Goal: Task Accomplishment & Management: Manage account settings

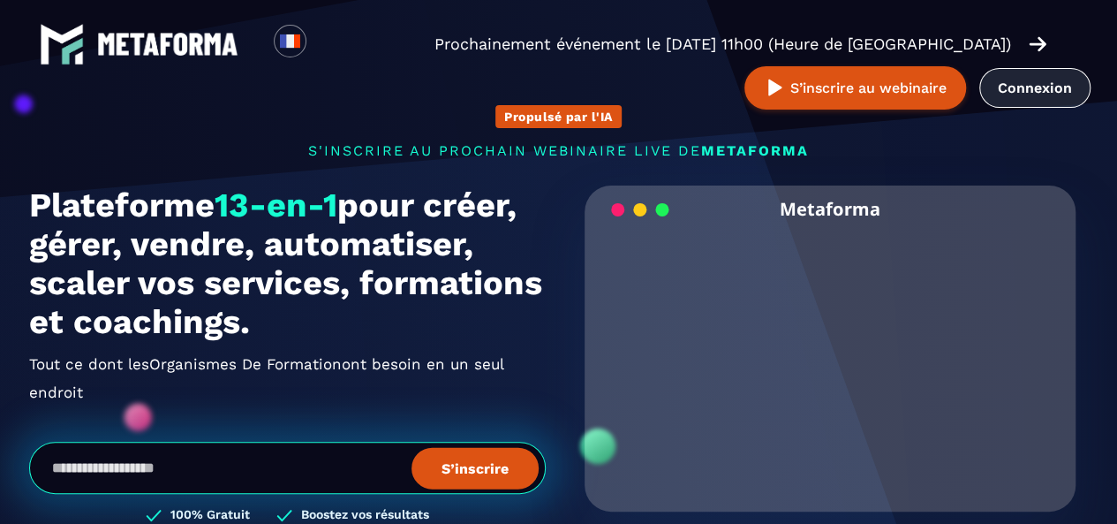
click at [1039, 98] on link "Connexion" at bounding box center [1035, 88] width 111 height 40
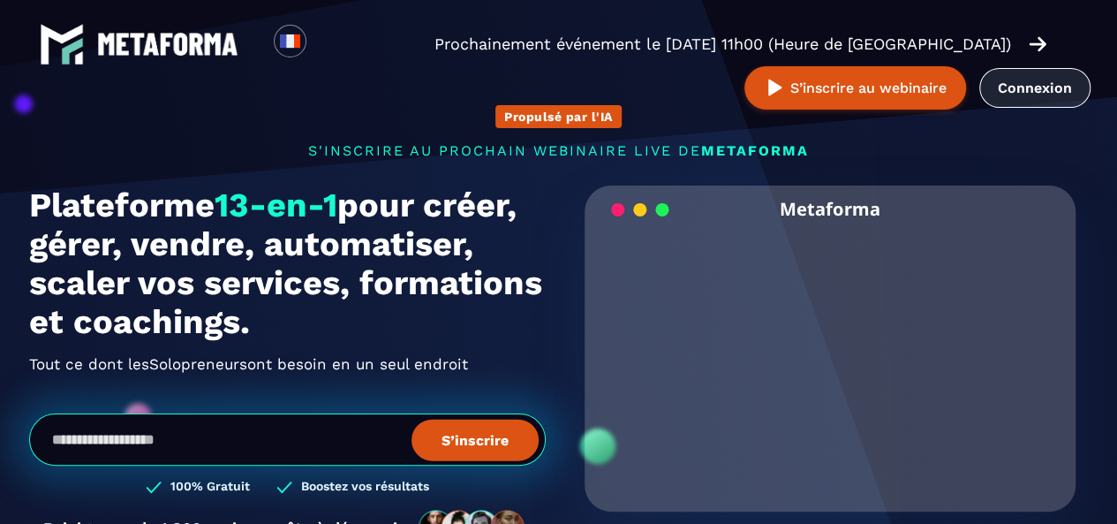
click at [1059, 91] on link "Connexion" at bounding box center [1035, 88] width 111 height 40
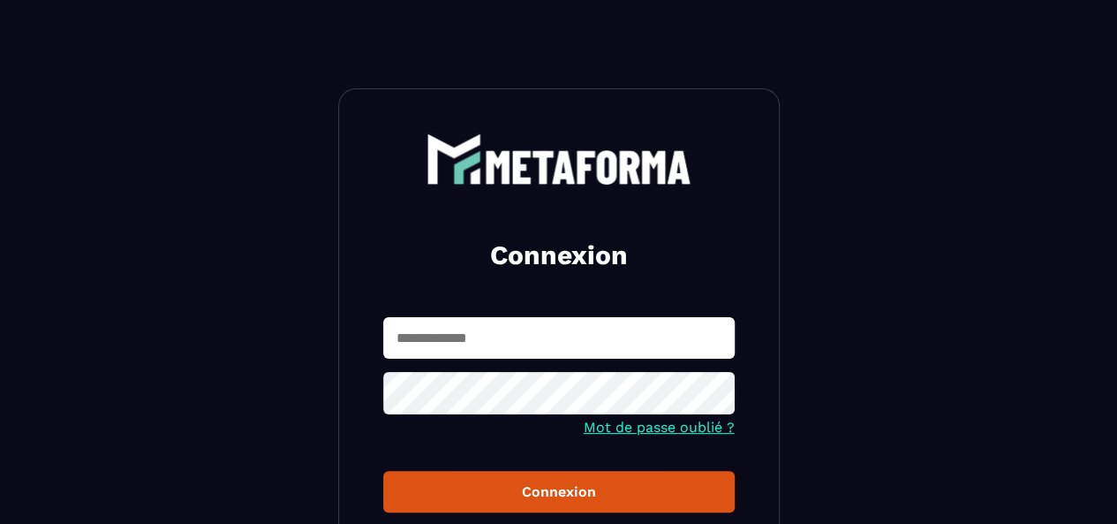
click at [481, 352] on input "text" at bounding box center [559, 338] width 352 height 42
type input "**********"
click at [383, 471] on button "Connexion" at bounding box center [559, 492] width 352 height 42
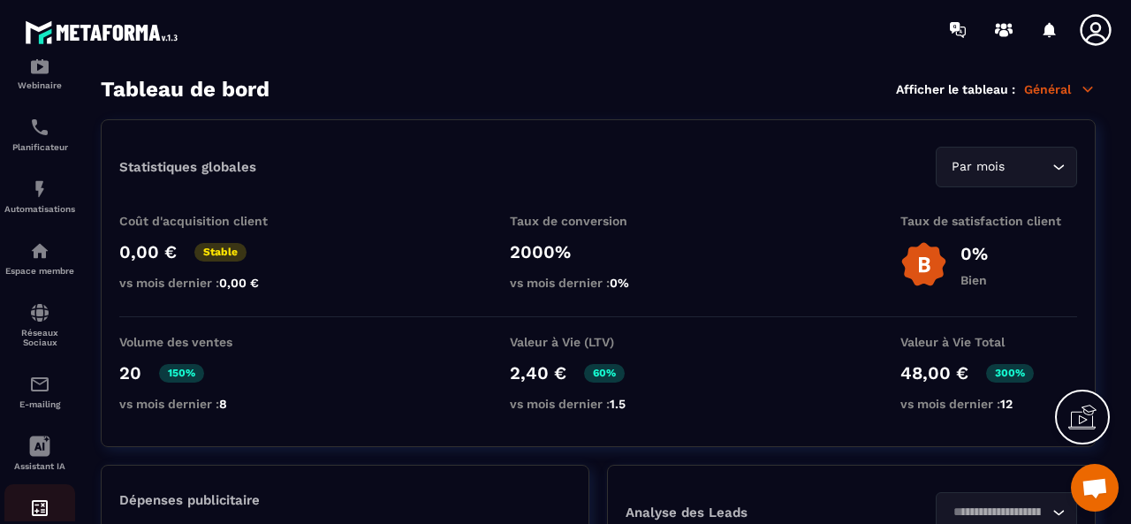
scroll to position [203, 0]
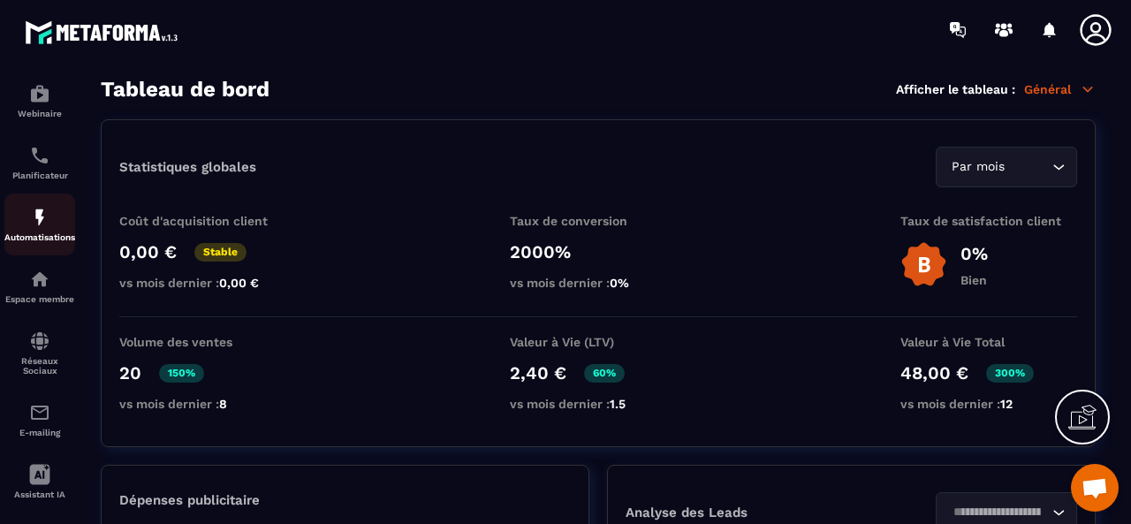
click at [47, 235] on p "Automatisations" at bounding box center [39, 237] width 71 height 10
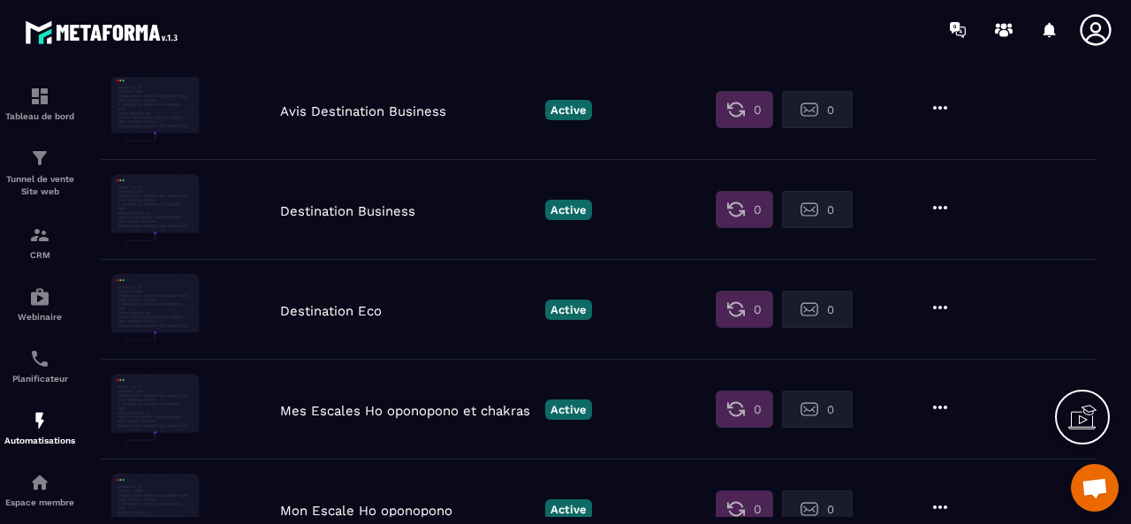
scroll to position [795, 0]
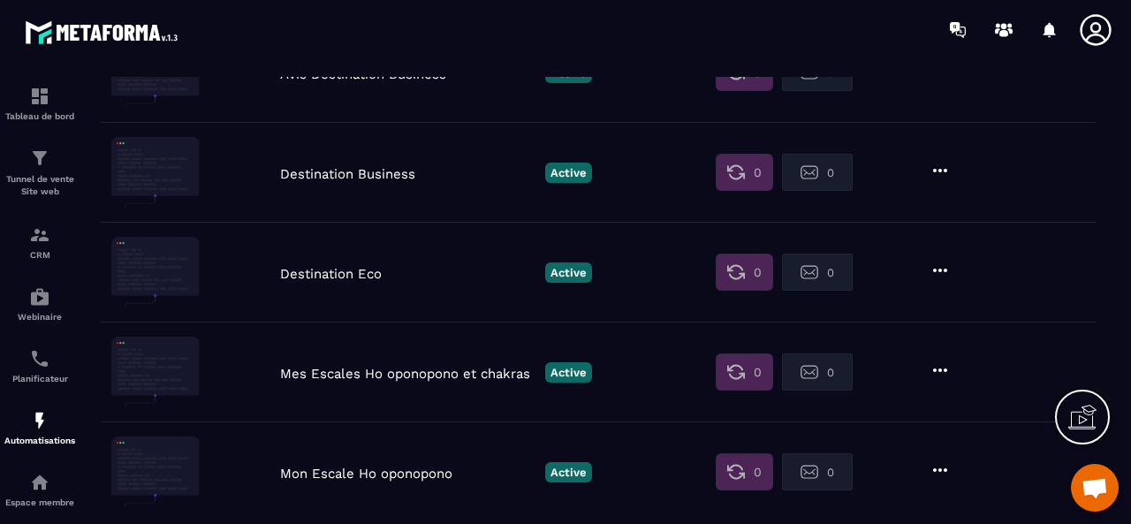
click at [298, 172] on p "Destination Business" at bounding box center [408, 174] width 256 height 16
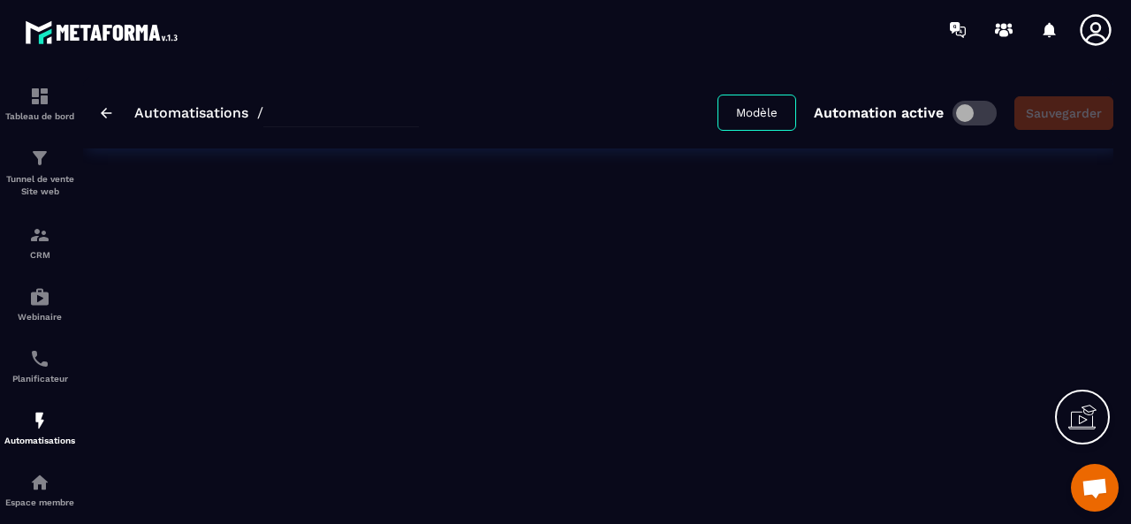
type input "**********"
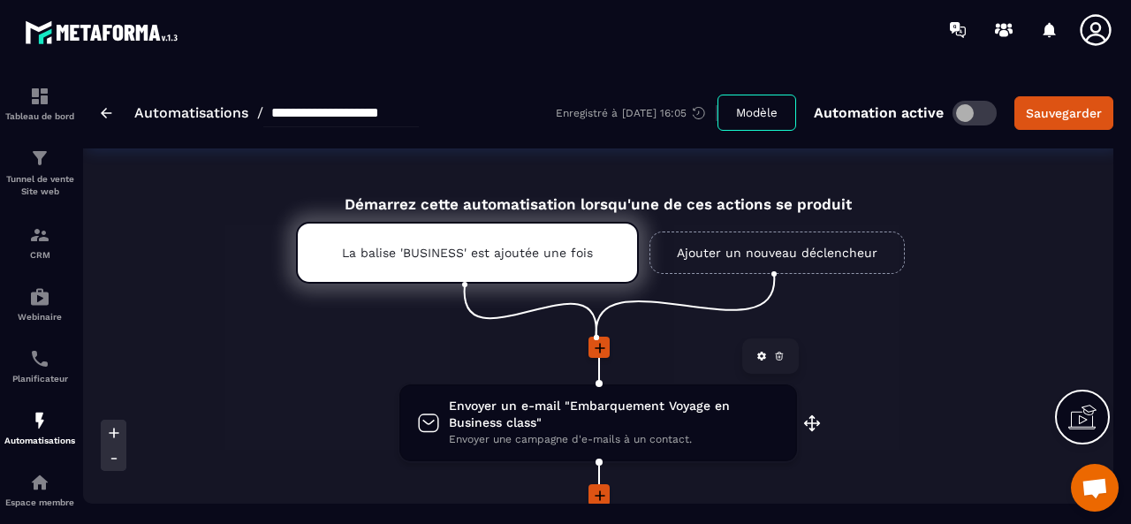
click at [619, 425] on span "Envoyer un e-mail "Embarquement Voyage en Business class"" at bounding box center [614, 414] width 330 height 34
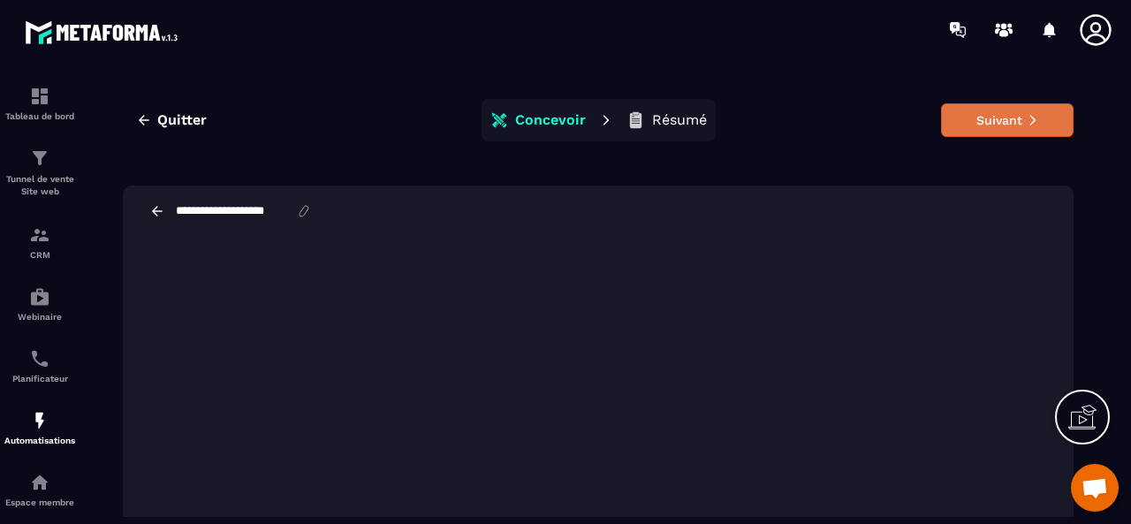
click at [1026, 122] on icon at bounding box center [1032, 120] width 12 height 12
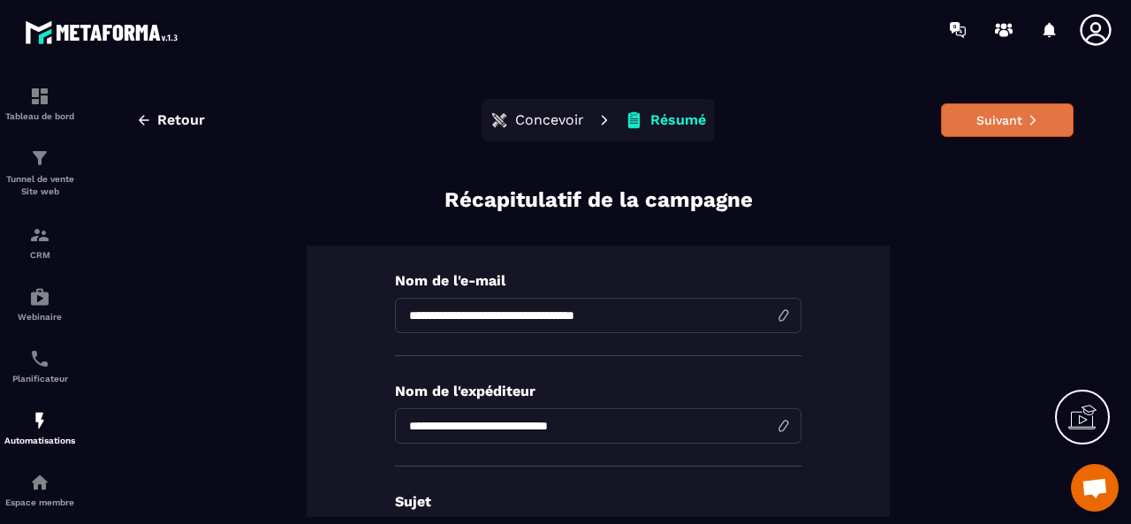
click at [1047, 110] on button "Suivant" at bounding box center [1007, 120] width 132 height 34
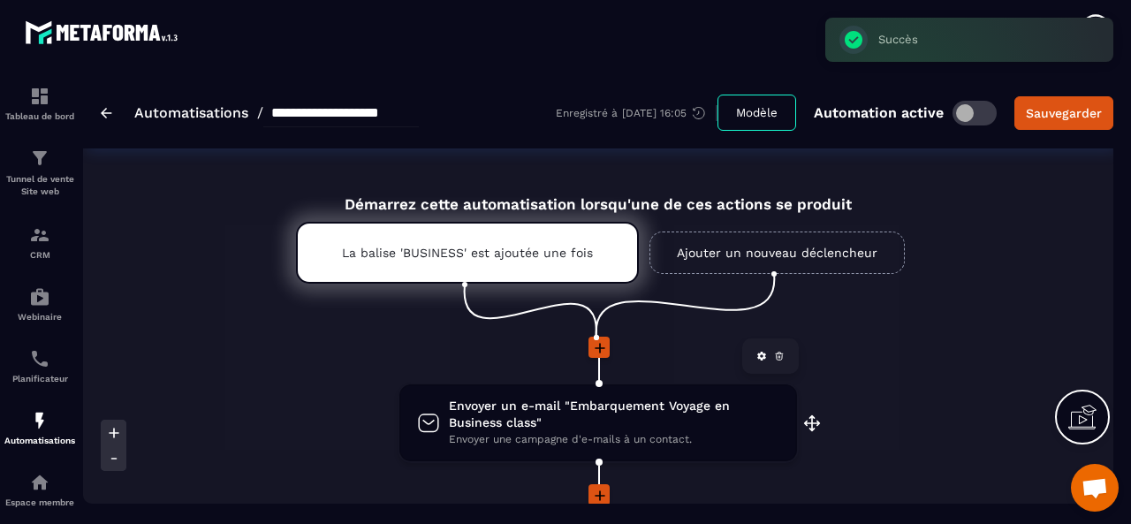
click at [553, 430] on span "Envoyer un e-mail "Embarquement Voyage en Business class"" at bounding box center [614, 414] width 330 height 34
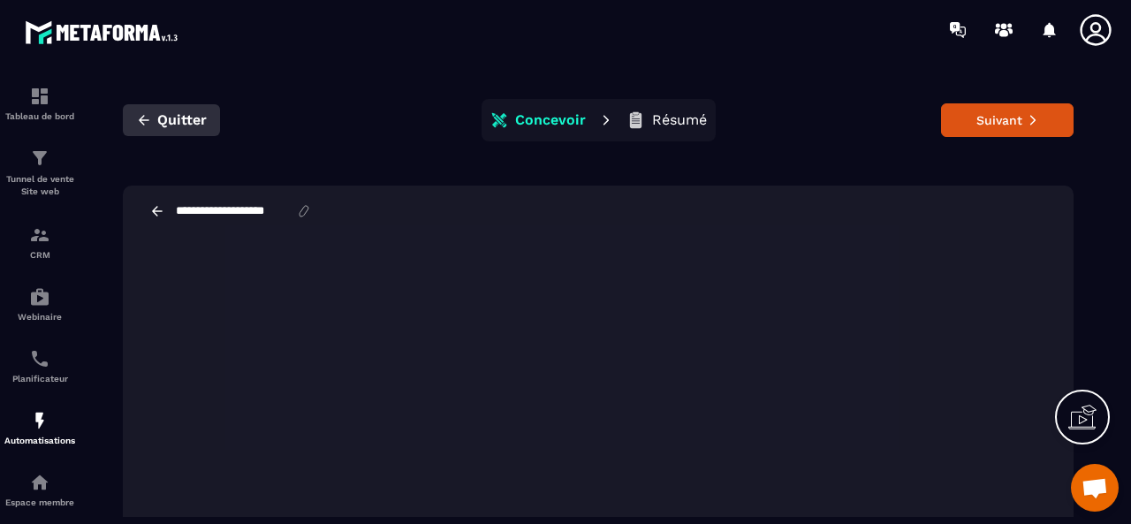
click at [149, 124] on icon "button" at bounding box center [144, 120] width 16 height 16
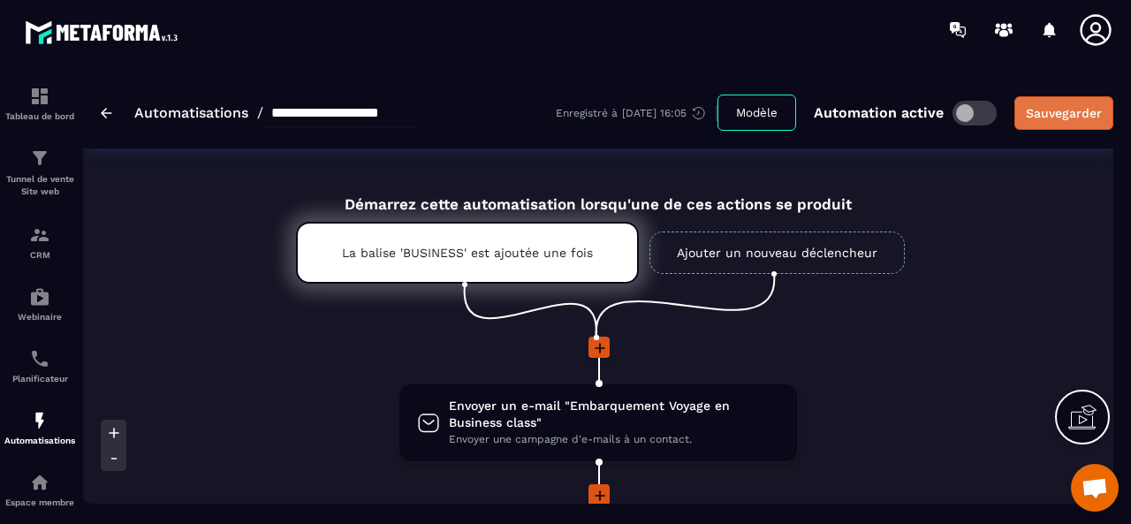
click at [1064, 114] on div "Sauvegarder" at bounding box center [1064, 113] width 76 height 18
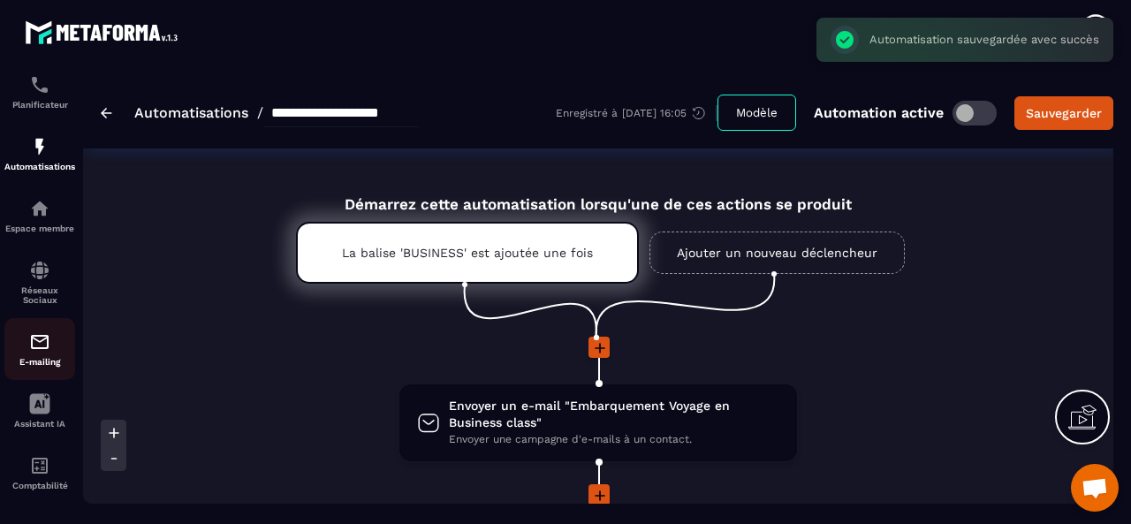
scroll to position [291, 0]
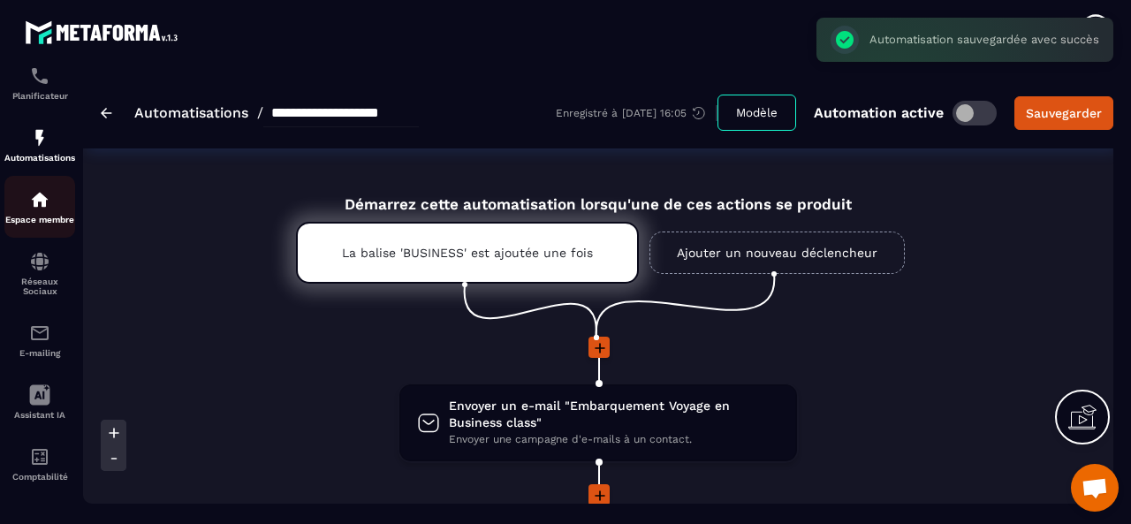
click at [47, 204] on div "Espace membre" at bounding box center [39, 206] width 71 height 35
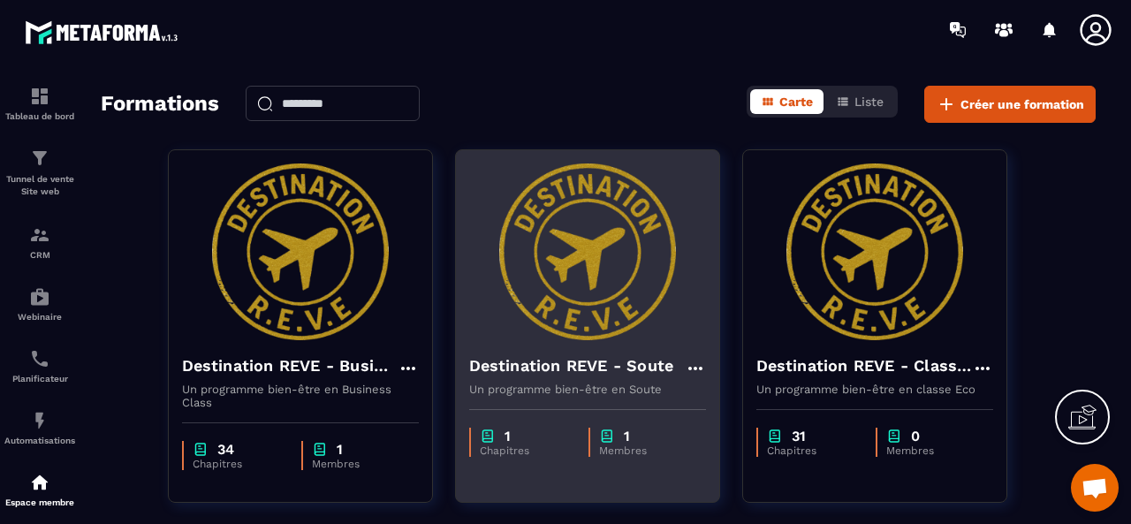
scroll to position [88, 0]
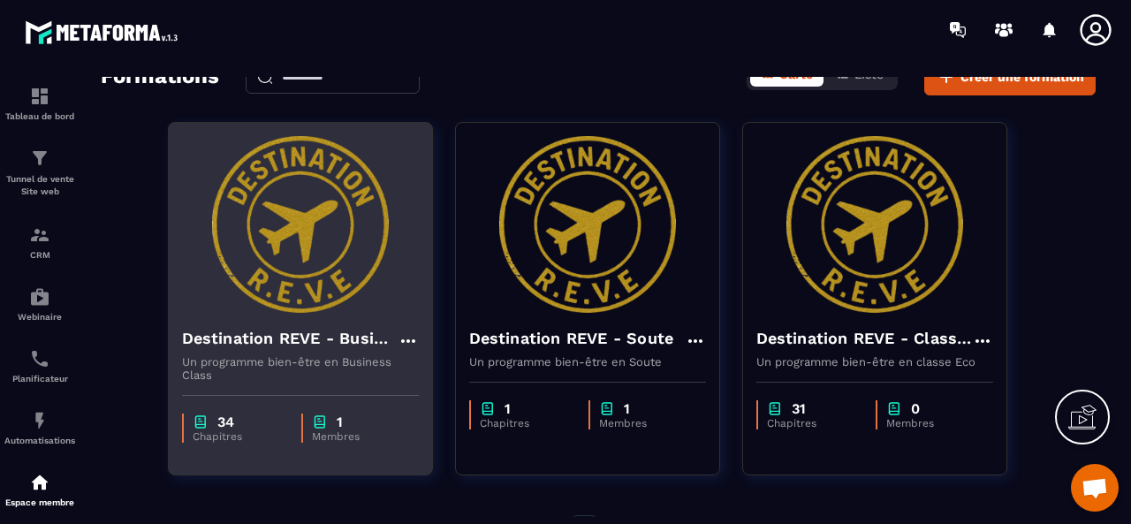
click at [306, 308] on img at bounding box center [300, 224] width 237 height 177
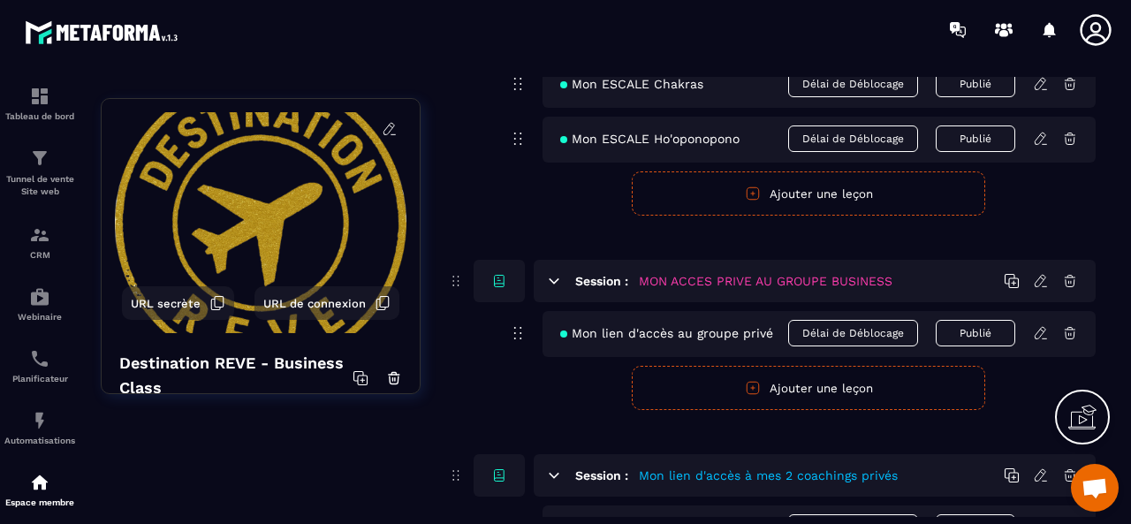
scroll to position [15232, 0]
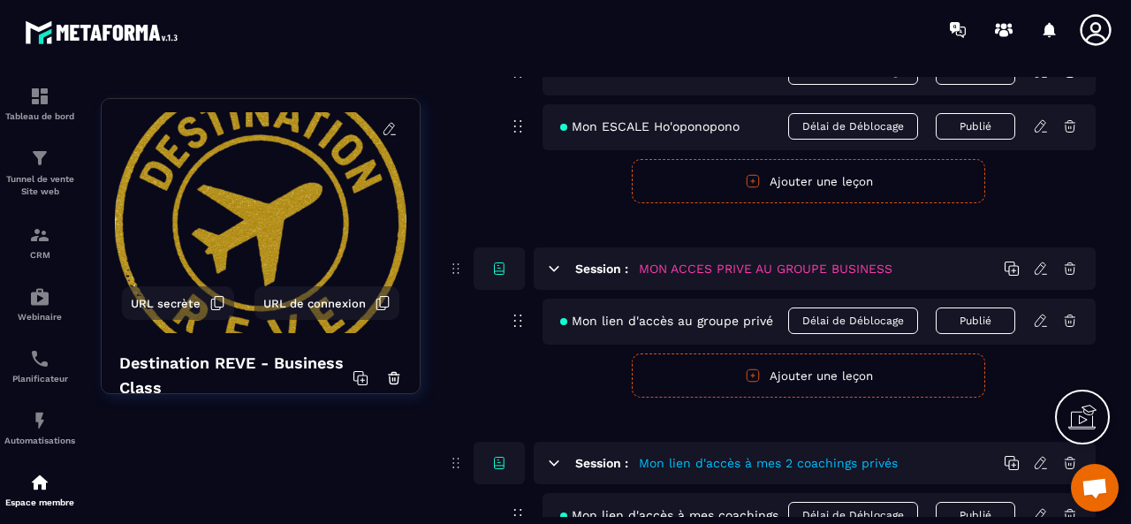
click at [1043, 511] on icon at bounding box center [1042, 512] width 4 height 3
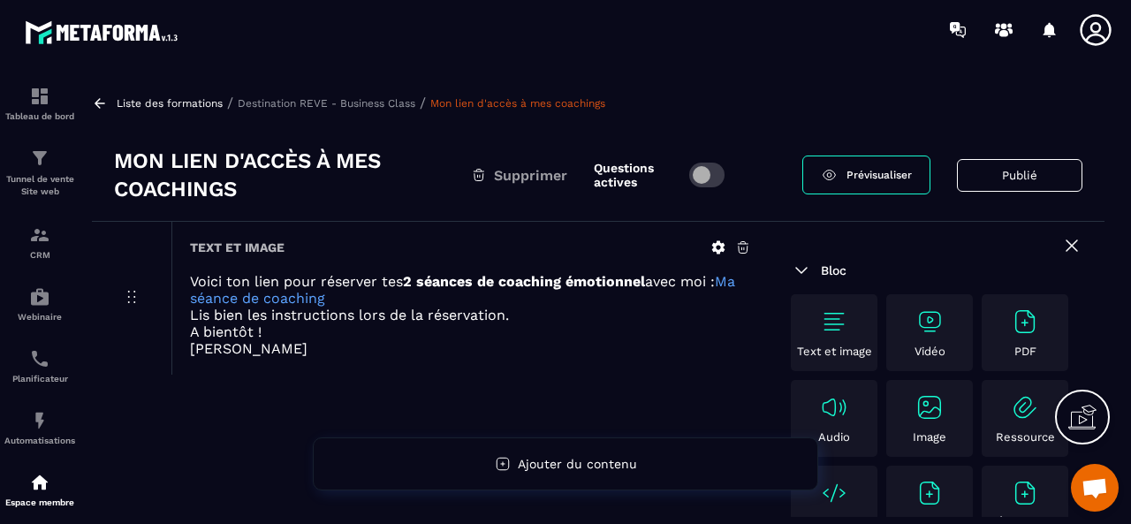
click at [715, 248] on icon at bounding box center [718, 247] width 13 height 13
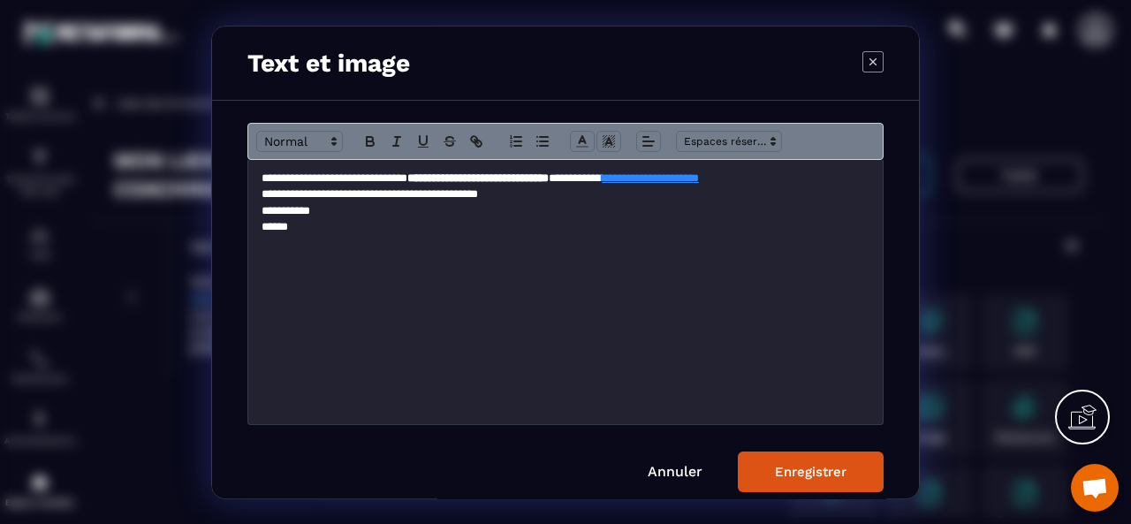
click at [699, 174] on link "**********" at bounding box center [650, 177] width 97 height 11
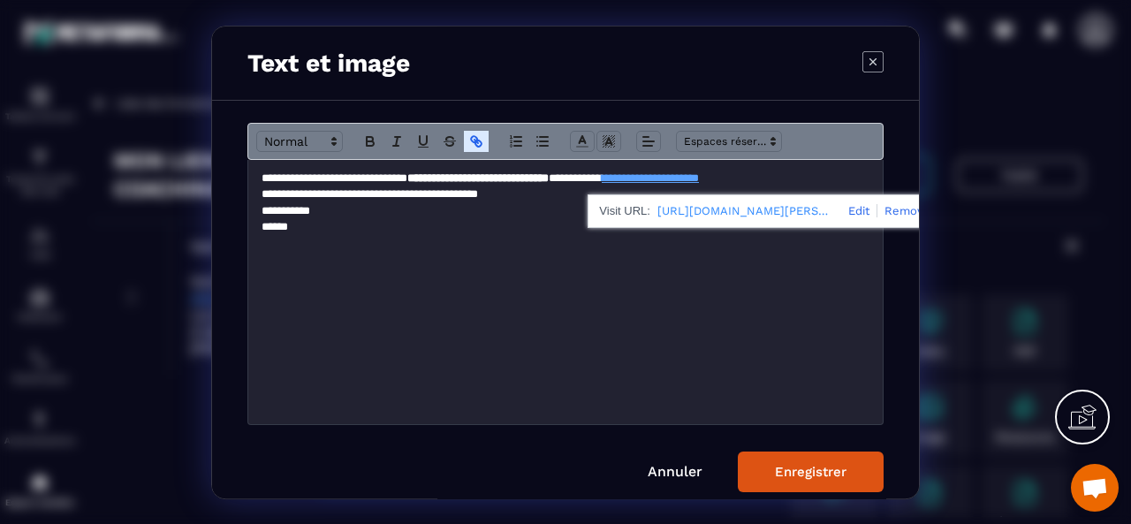
click at [791, 208] on link "[URL][DOMAIN_NAME][PERSON_NAME][DOMAIN_NAME]" at bounding box center [745, 210] width 177 height 23
click at [699, 178] on link "**********" at bounding box center [650, 177] width 97 height 11
click at [853, 179] on p "**********" at bounding box center [561, 178] width 600 height 16
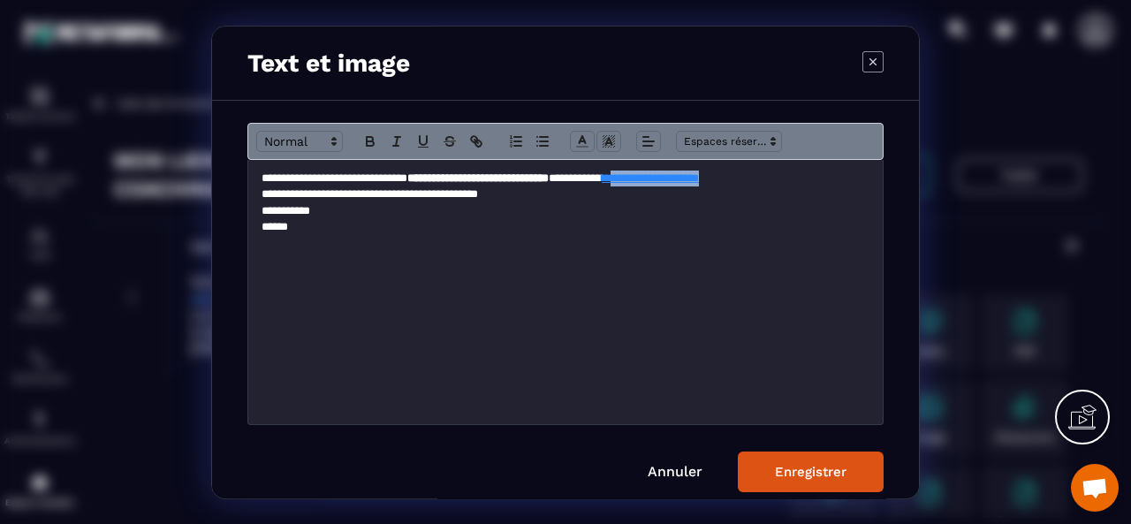
drag, startPoint x: 848, startPoint y: 176, endPoint x: 708, endPoint y: 179, distance: 140.5
click at [708, 178] on p "**********" at bounding box center [561, 178] width 600 height 16
drag, startPoint x: 836, startPoint y: 181, endPoint x: 699, endPoint y: 173, distance: 137.1
click at [699, 173] on p "**********" at bounding box center [561, 178] width 600 height 16
click at [477, 136] on icon "Modal window" at bounding box center [476, 141] width 16 height 16
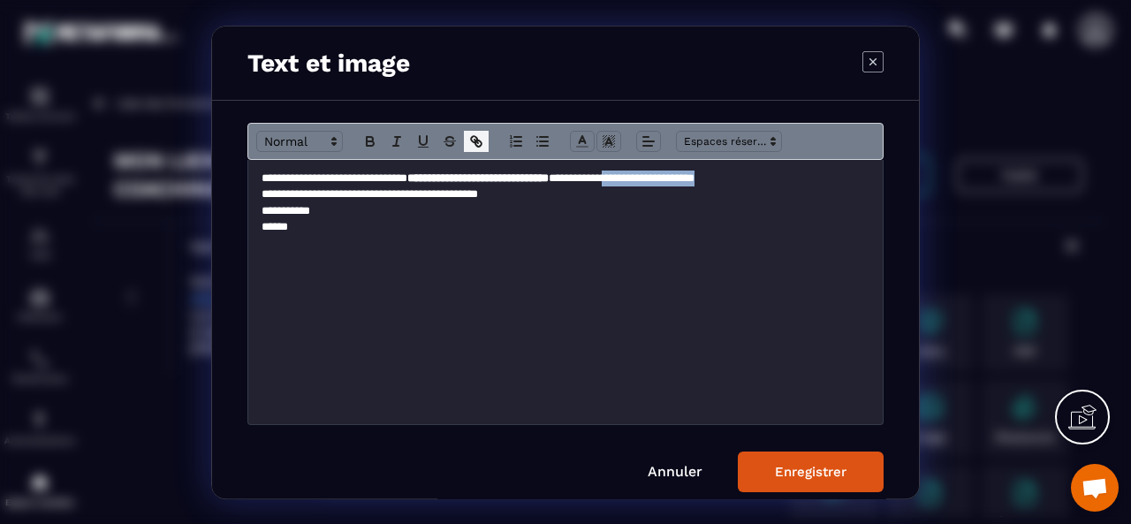
type input "**********"
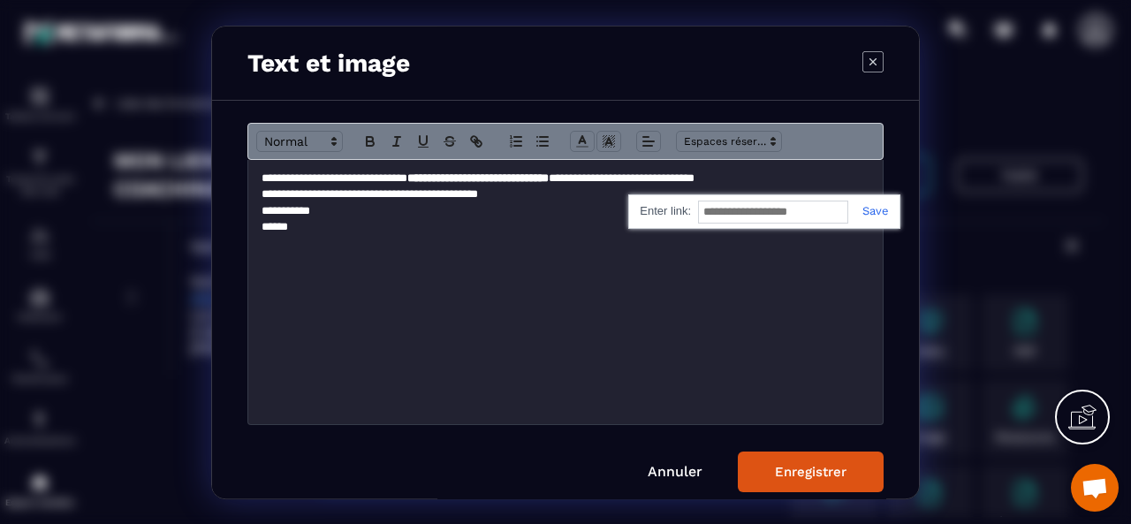
paste input "**********"
type input "**********"
click at [874, 208] on link "Modal window" at bounding box center [868, 209] width 41 height 13
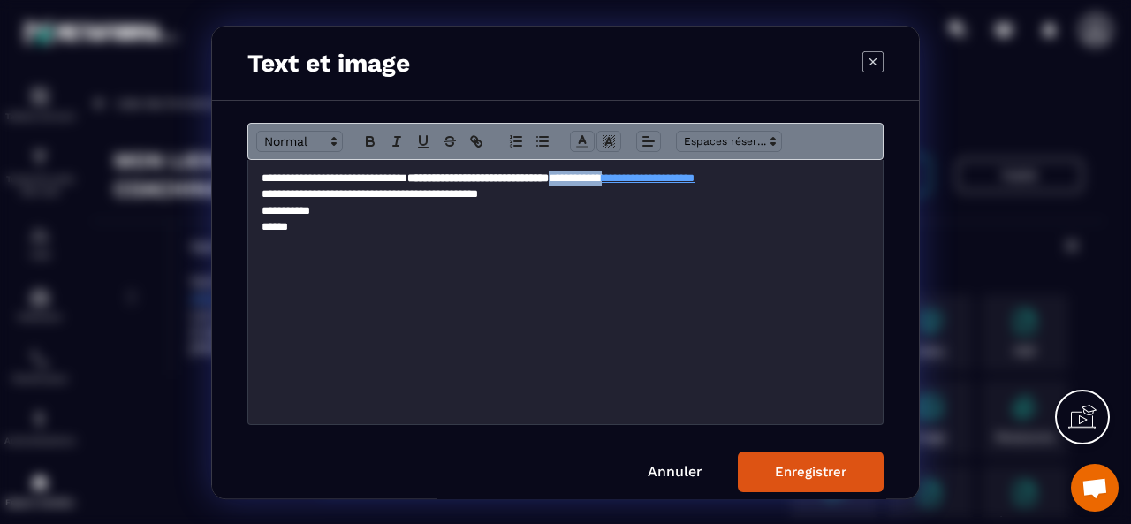
click at [807, 469] on div "Enregistrer" at bounding box center [811, 472] width 72 height 16
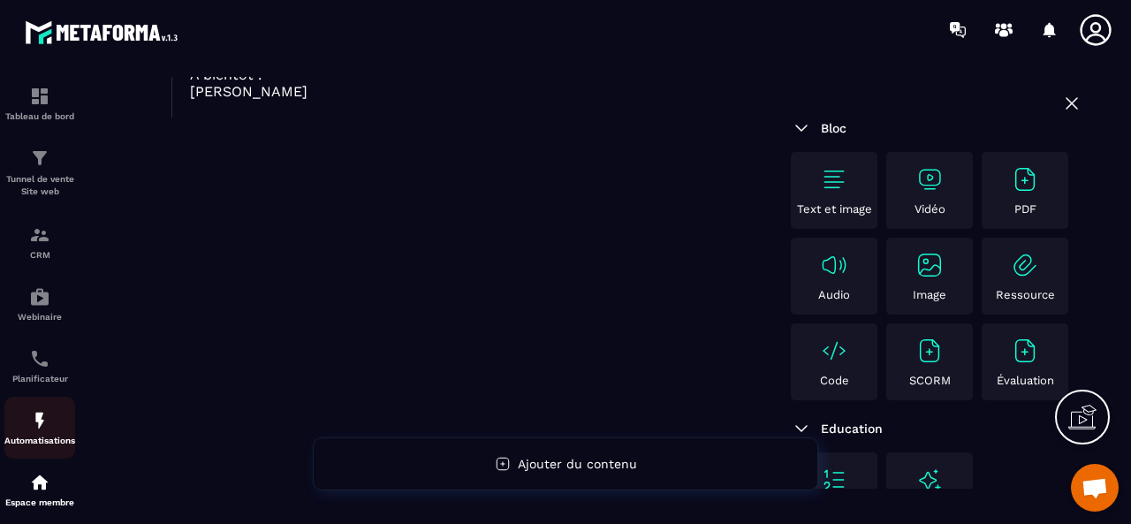
scroll to position [265, 0]
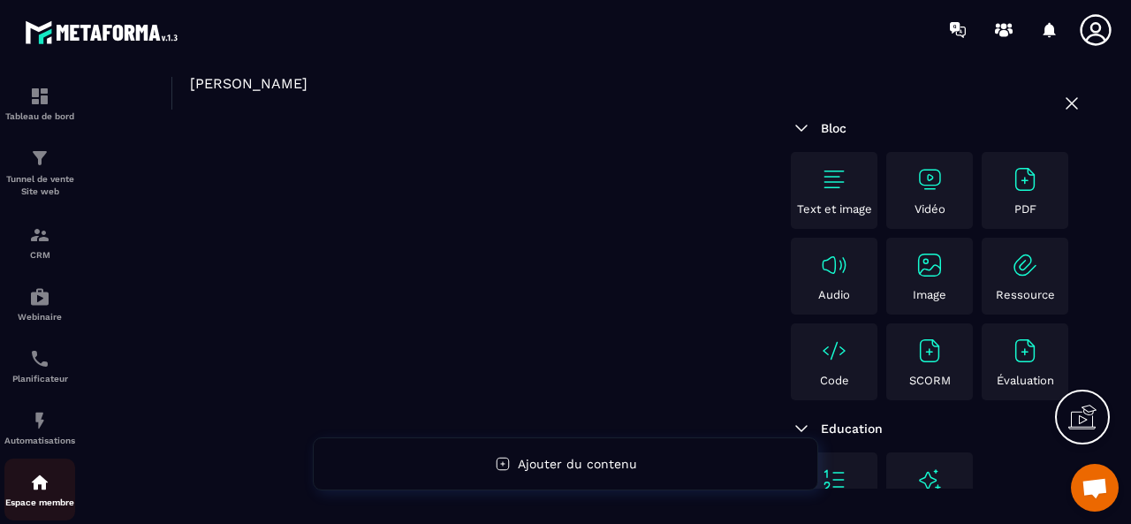
click at [52, 487] on div "Espace membre" at bounding box center [39, 489] width 71 height 35
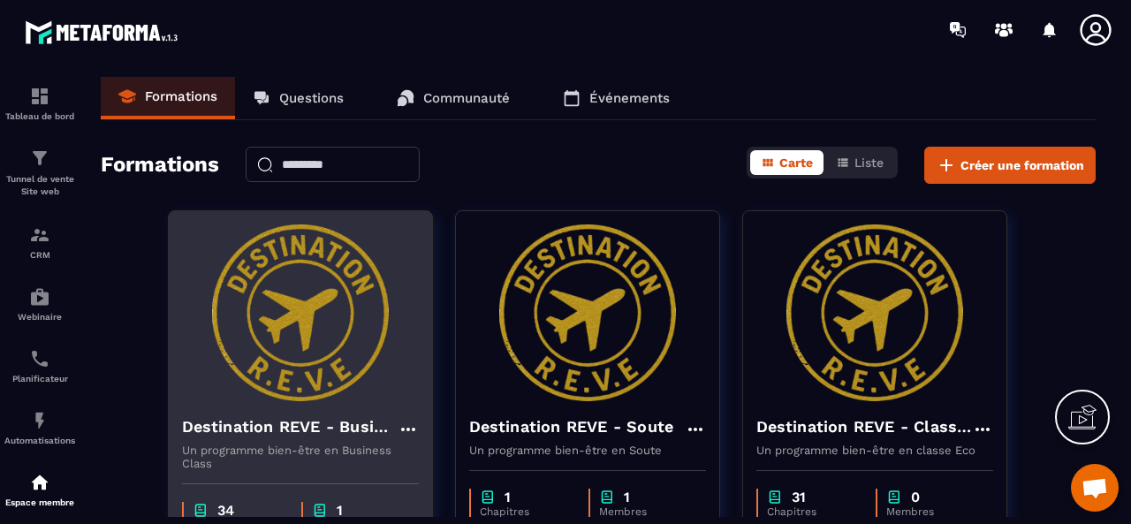
click at [363, 414] on h4 "Destination REVE - Business Class" at bounding box center [290, 426] width 216 height 25
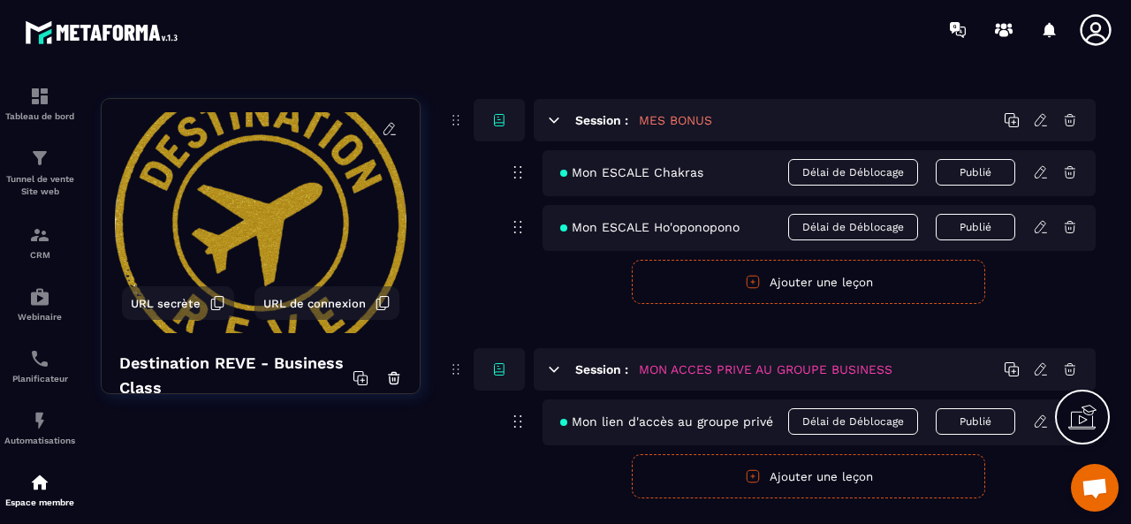
scroll to position [15232, 0]
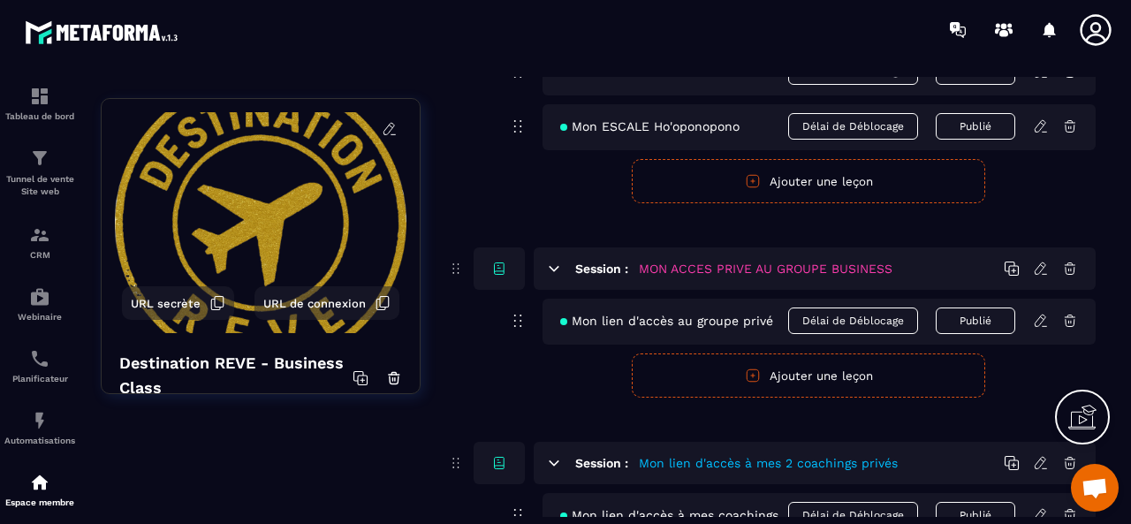
click at [850, 307] on span "Délai de Déblocage" at bounding box center [853, 320] width 130 height 26
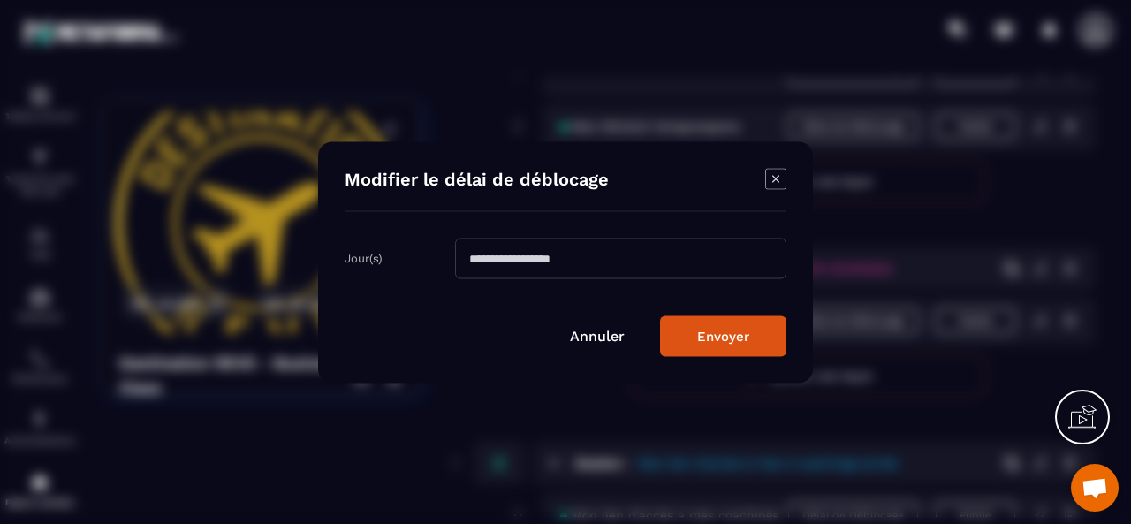
click at [773, 179] on icon "Modal window" at bounding box center [775, 178] width 21 height 21
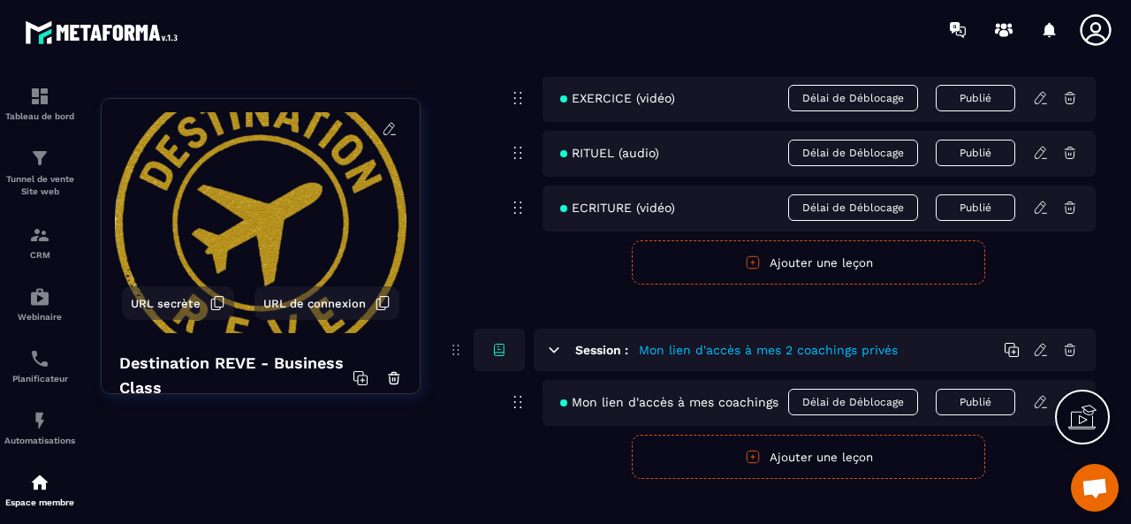
scroll to position [2247, 0]
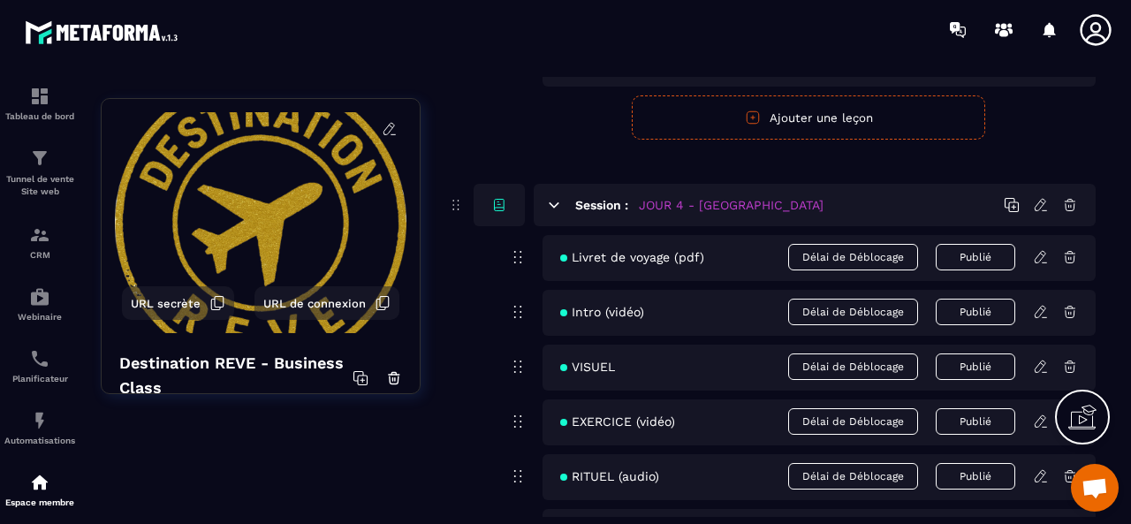
drag, startPoint x: 496, startPoint y: 462, endPoint x: 489, endPoint y: 112, distance: 349.9
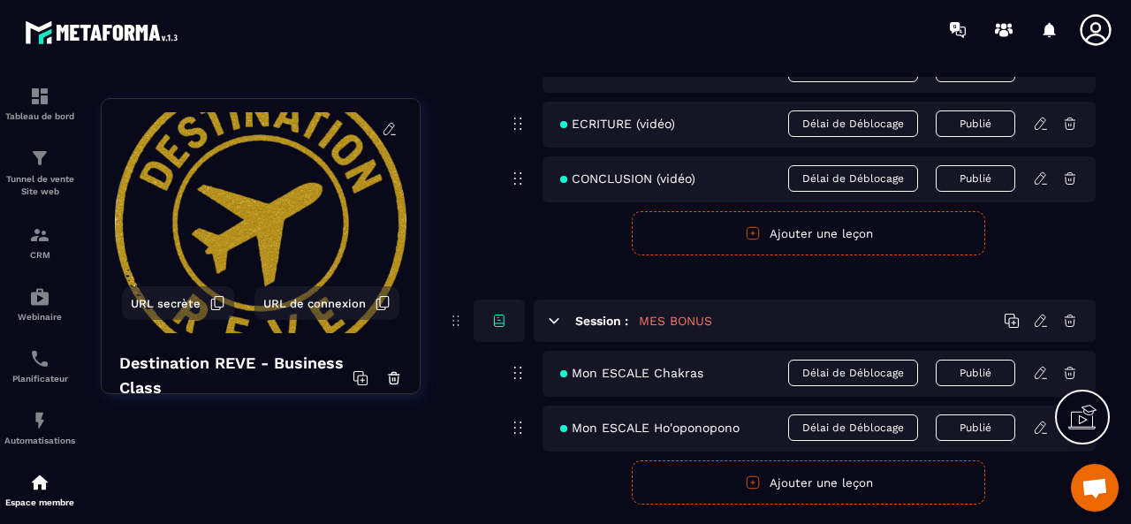
scroll to position [14790, 0]
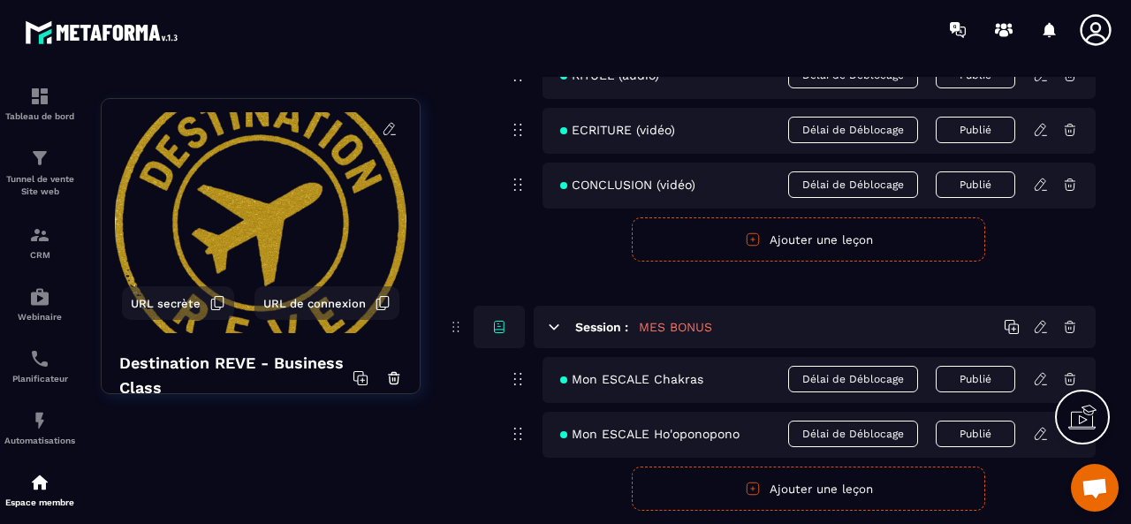
click at [1042, 371] on icon at bounding box center [1041, 379] width 16 height 16
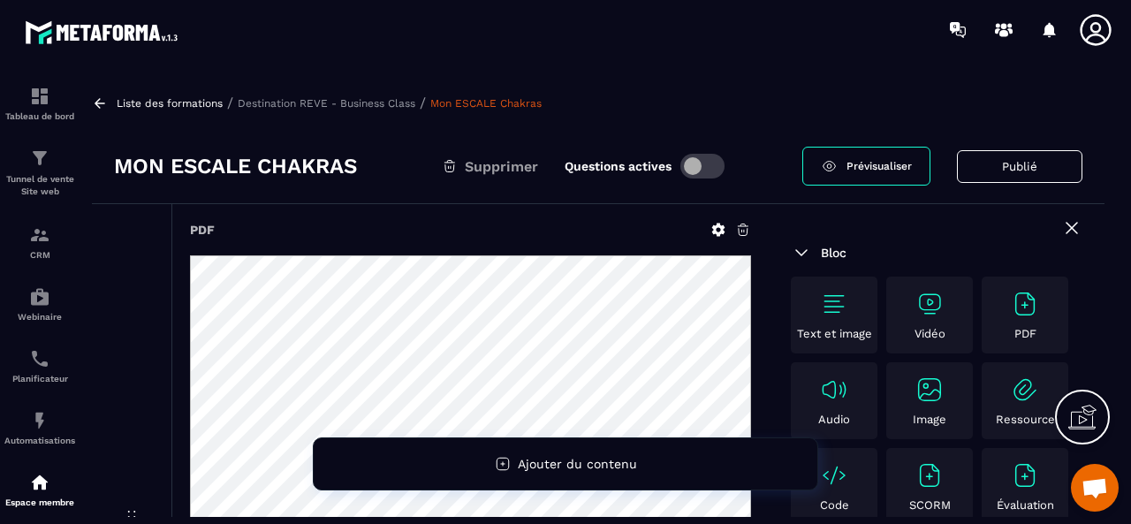
click at [717, 228] on icon at bounding box center [718, 230] width 16 height 16
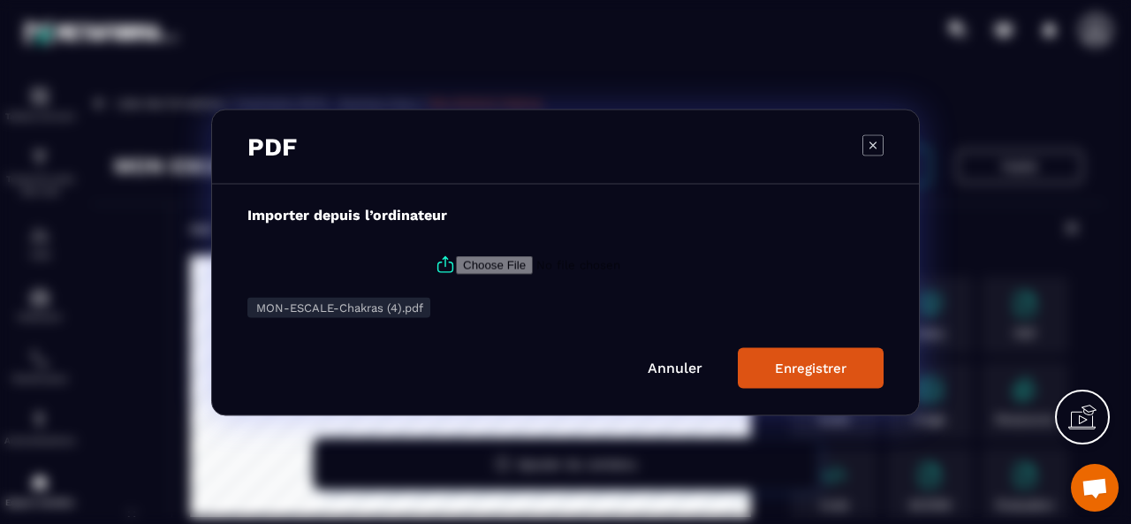
click at [442, 266] on icon "Modal window" at bounding box center [445, 264] width 21 height 21
click at [456, 266] on input "Modal window" at bounding box center [576, 264] width 240 height 19
type input "**********"
click at [780, 367] on div "Enregistrer" at bounding box center [811, 368] width 72 height 16
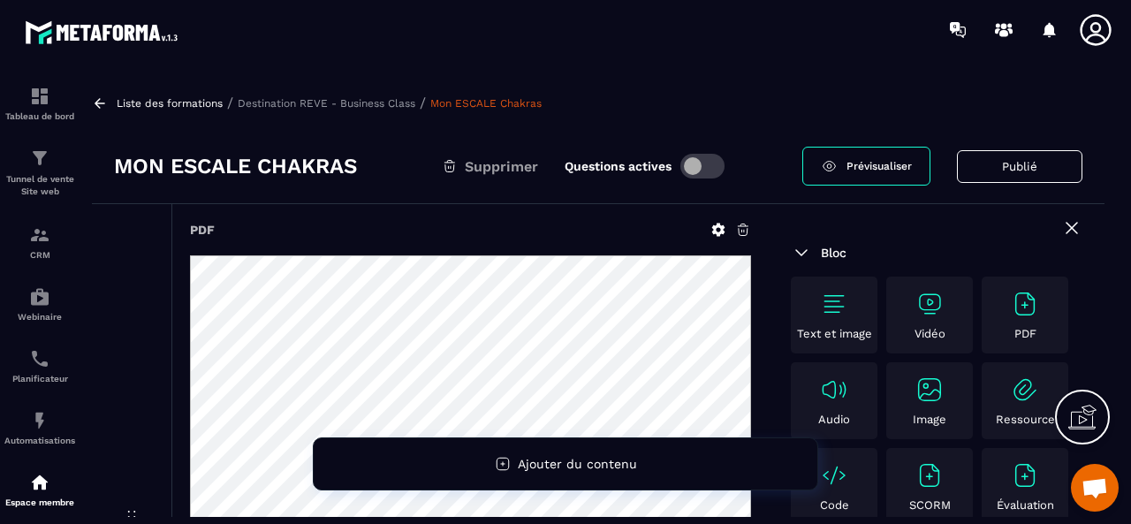
click at [862, 171] on link "Prévisualiser" at bounding box center [866, 166] width 128 height 39
click at [392, 102] on p "Destination REVE - Business Class" at bounding box center [327, 103] width 178 height 12
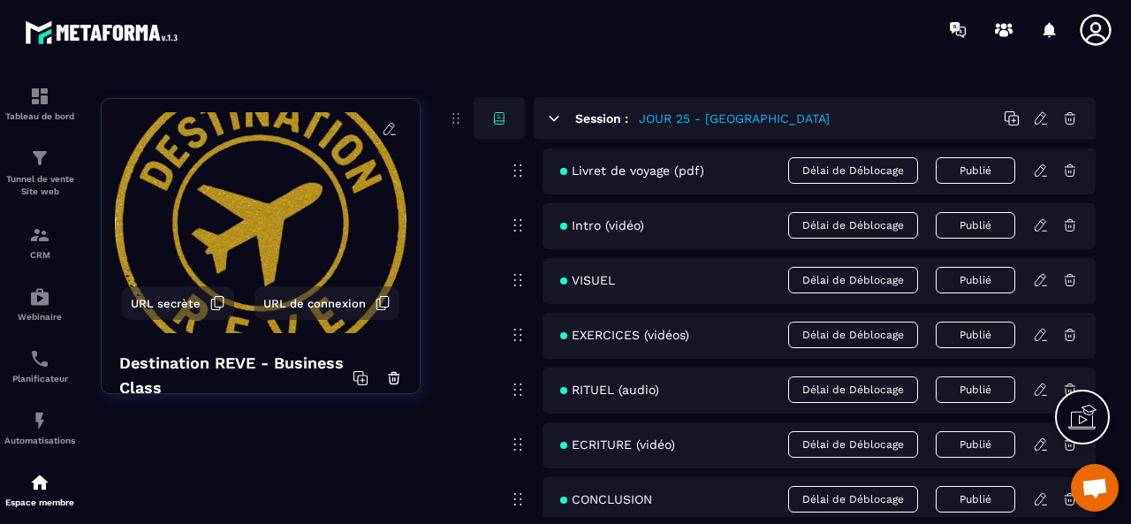
scroll to position [12582, 0]
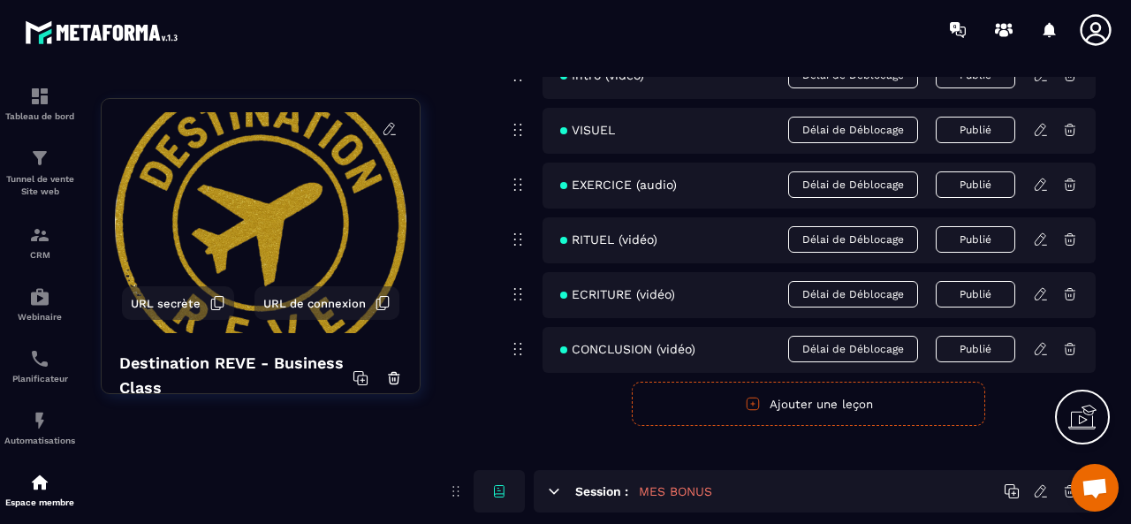
scroll to position [11169, 0]
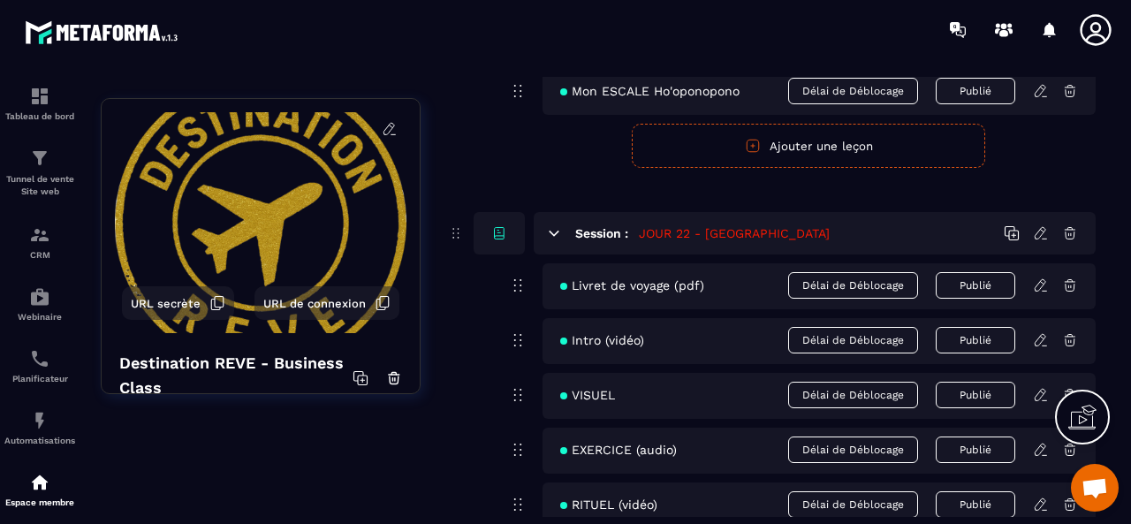
drag, startPoint x: 459, startPoint y: 409, endPoint x: 431, endPoint y: 151, distance: 259.5
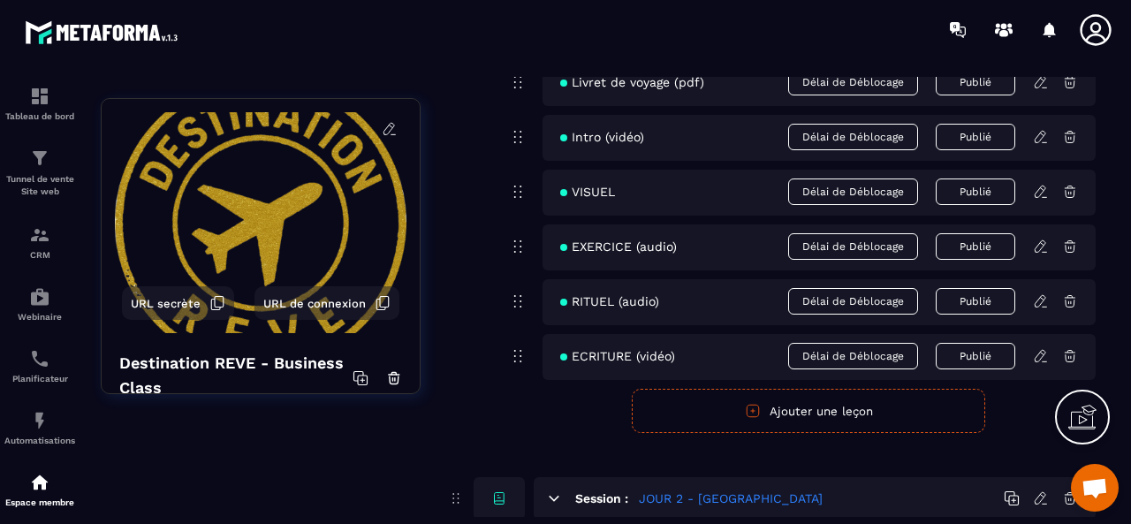
scroll to position [1229, 0]
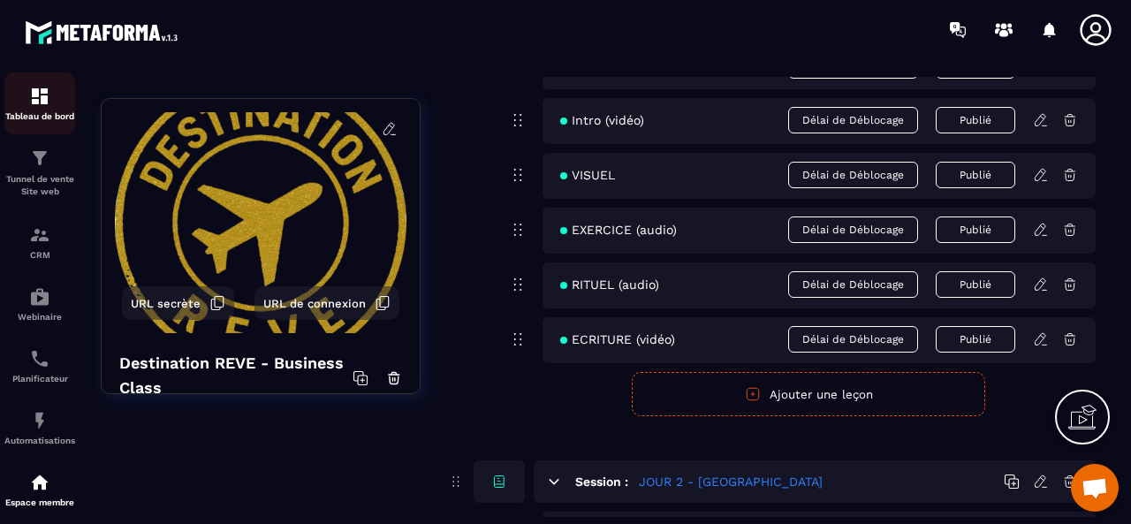
click at [42, 95] on img at bounding box center [39, 96] width 21 height 21
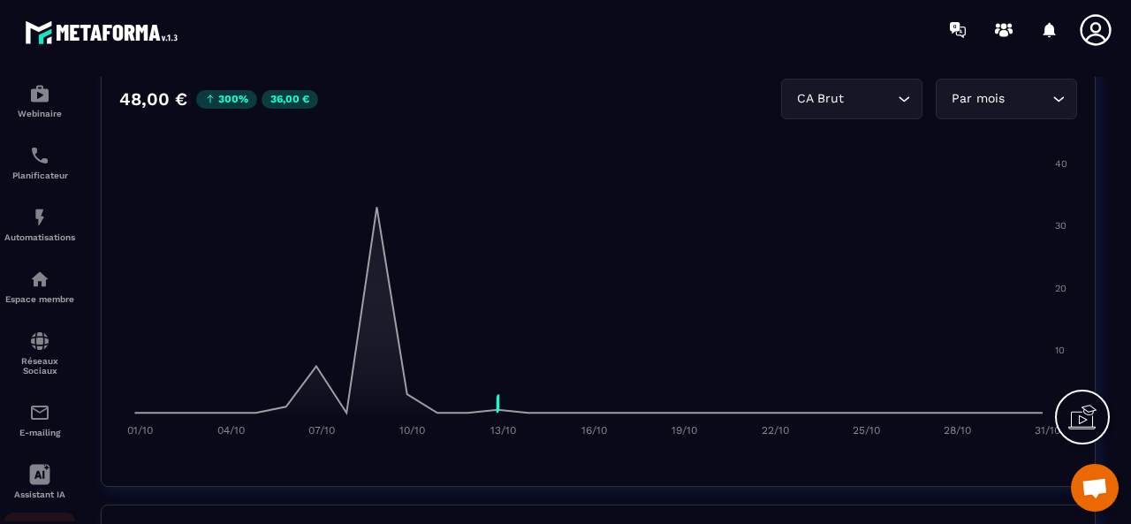
scroll to position [26, 0]
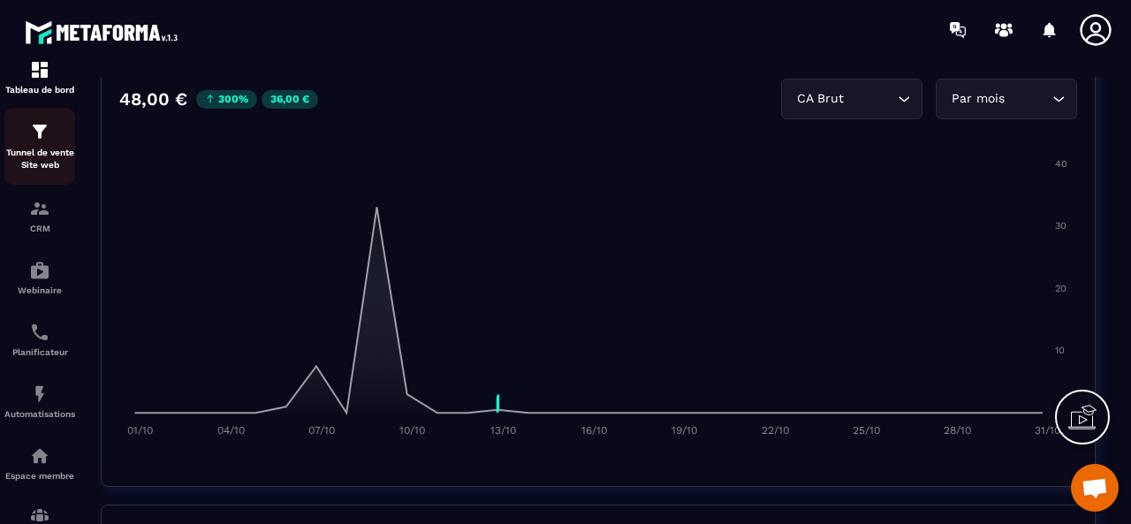
click at [42, 142] on img at bounding box center [39, 131] width 21 height 21
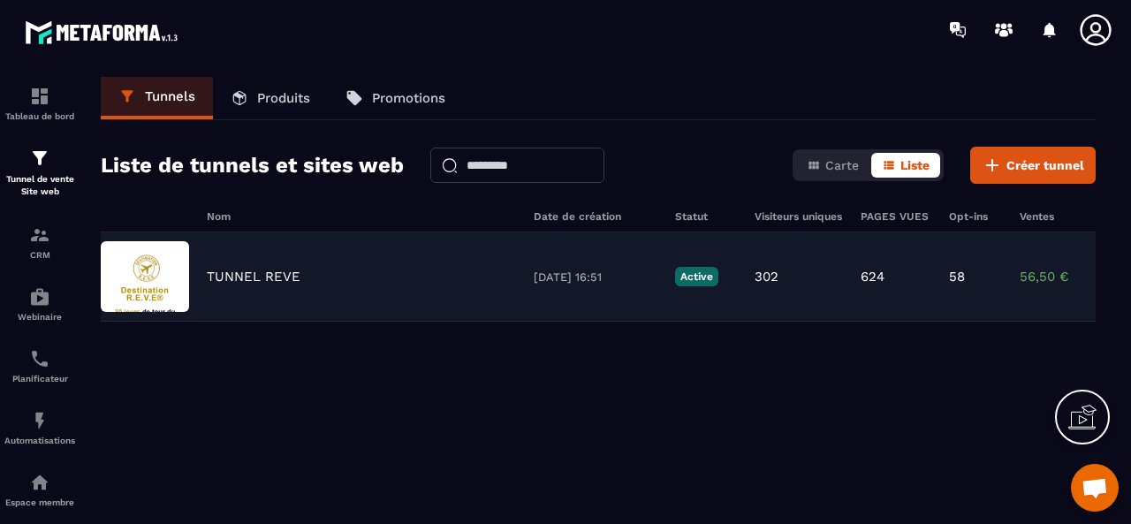
click at [231, 271] on p "TUNNEL REVE" at bounding box center [254, 277] width 94 height 16
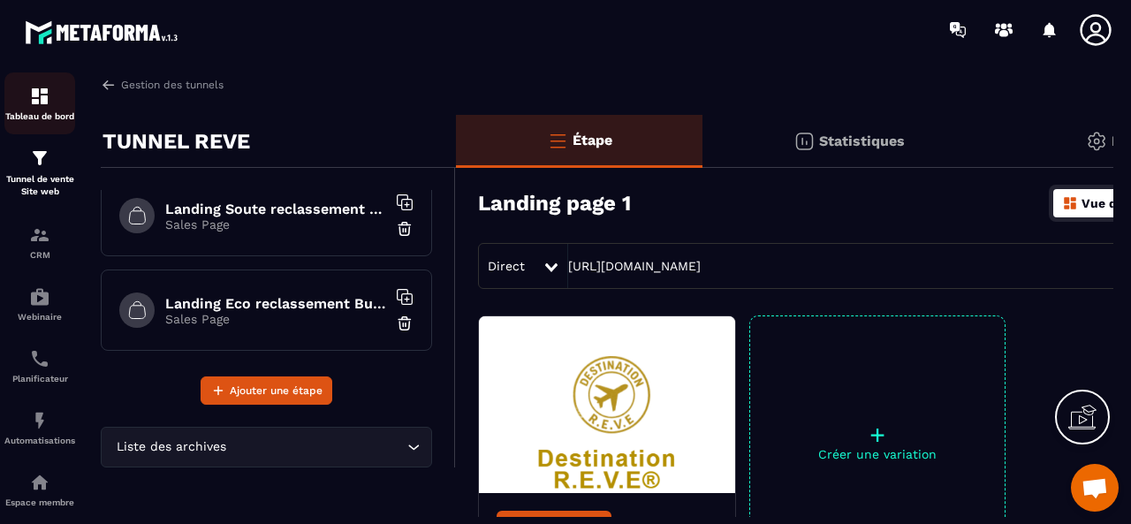
click at [51, 110] on div "Tableau de bord" at bounding box center [39, 103] width 71 height 35
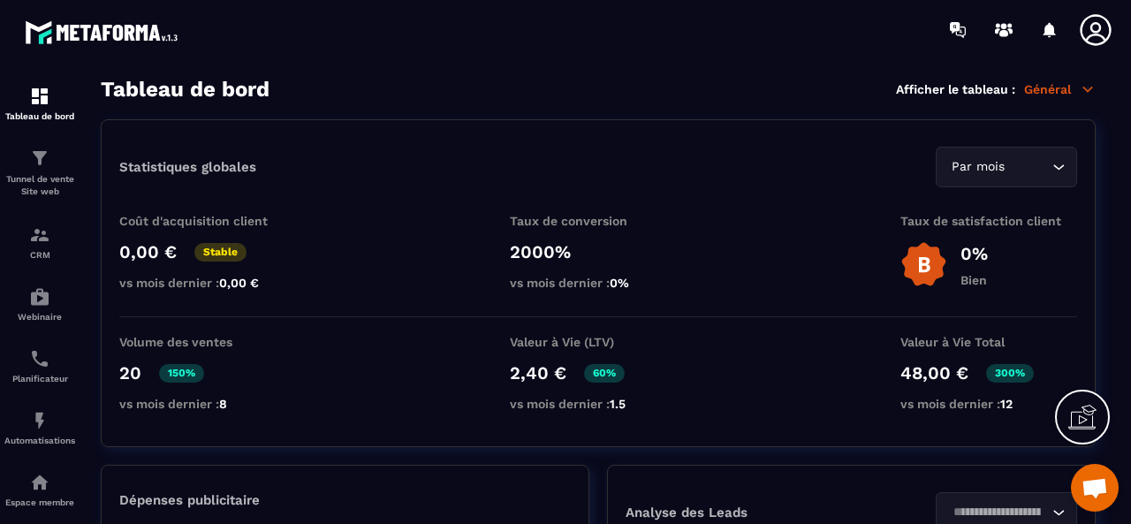
click at [1088, 29] on icon at bounding box center [1095, 29] width 35 height 35
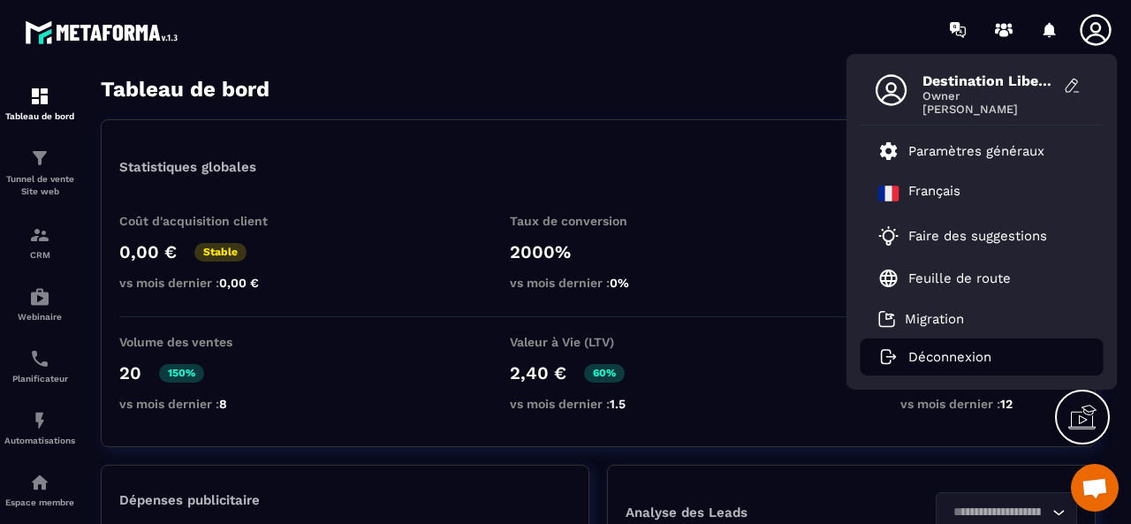
click at [927, 361] on p "Déconnexion" at bounding box center [949, 357] width 83 height 16
